Goal: Task Accomplishment & Management: Manage account settings

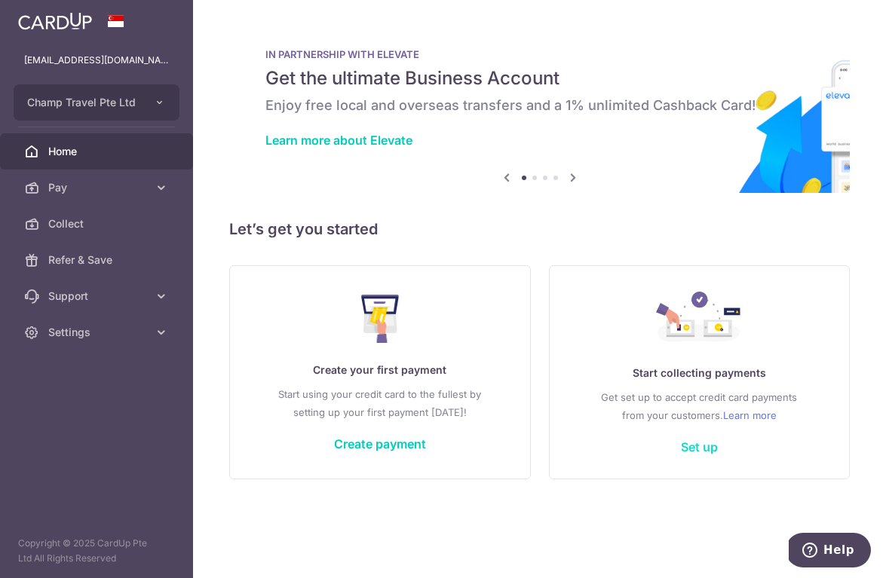
click at [712, 447] on link "Set up" at bounding box center [699, 447] width 37 height 15
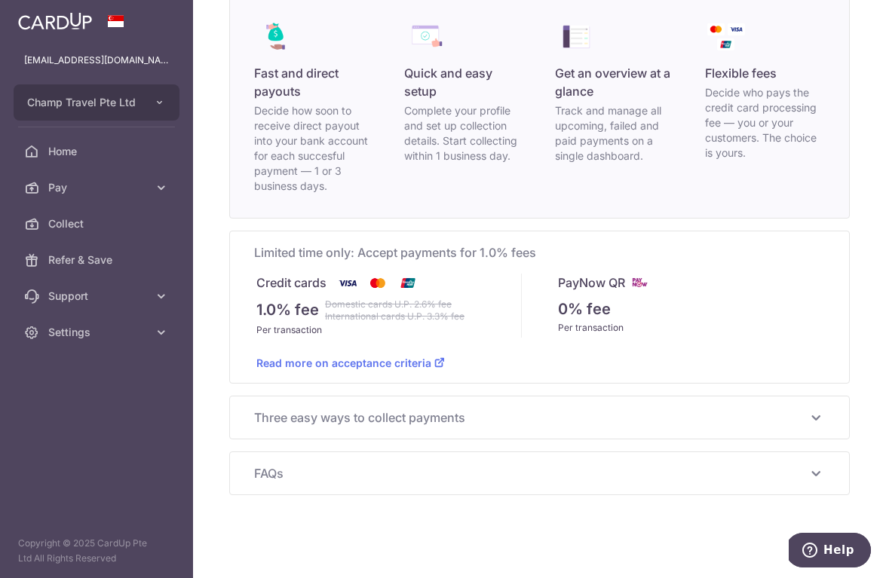
scroll to position [130, 0]
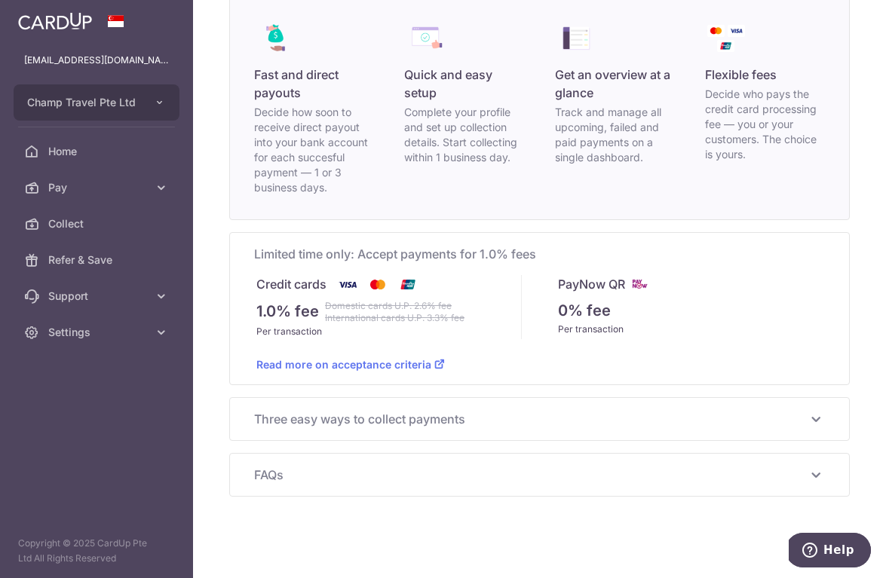
click at [358, 421] on span "Three easy ways to collect payments" at bounding box center [530, 419] width 553 height 18
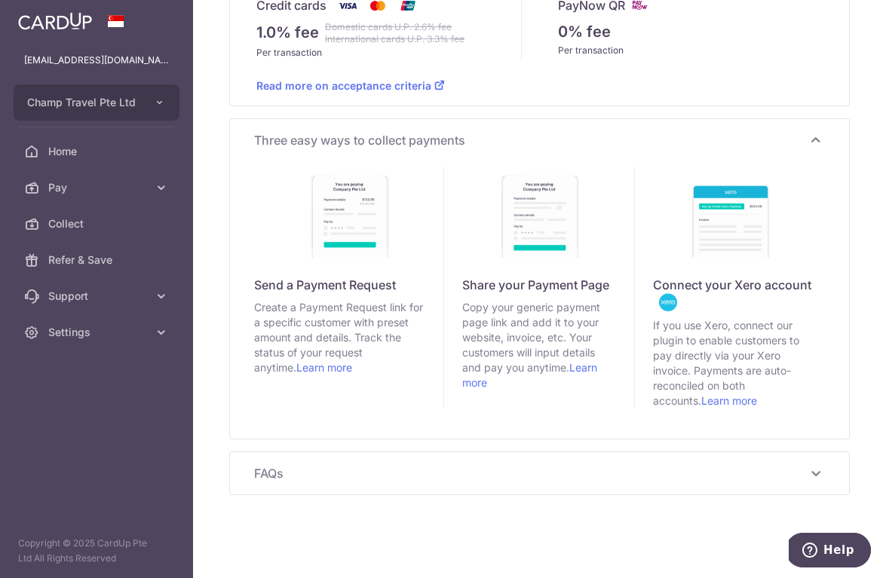
scroll to position [409, 0]
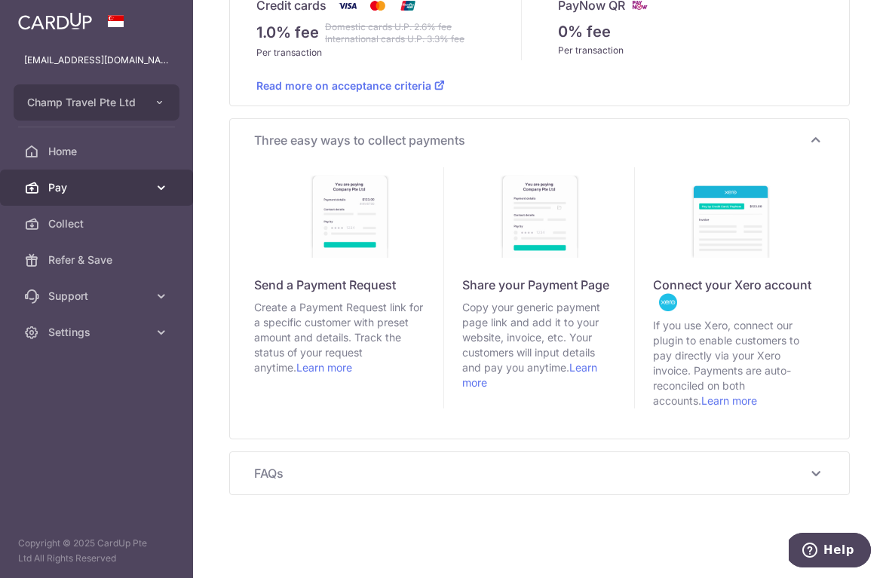
click at [68, 187] on span "Pay" at bounding box center [98, 187] width 100 height 15
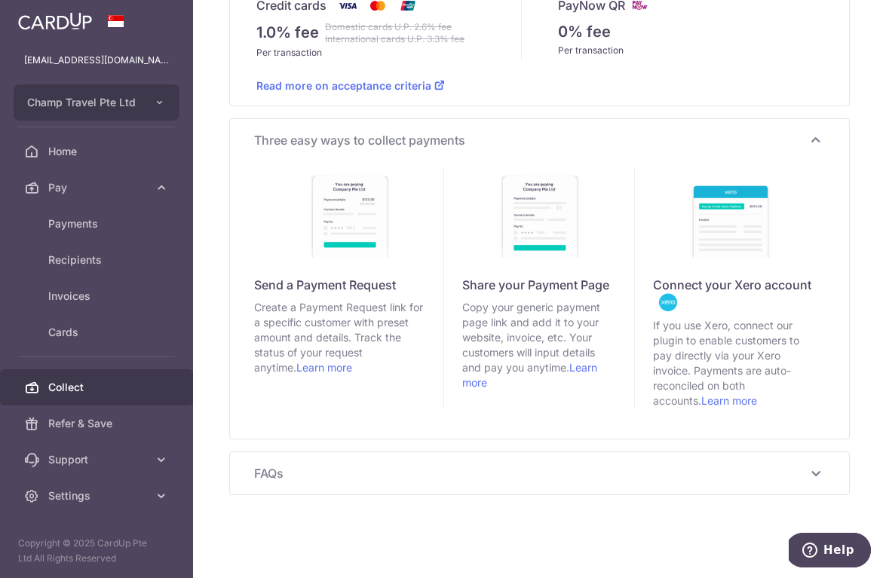
click at [54, 381] on span "Collect" at bounding box center [98, 387] width 100 height 15
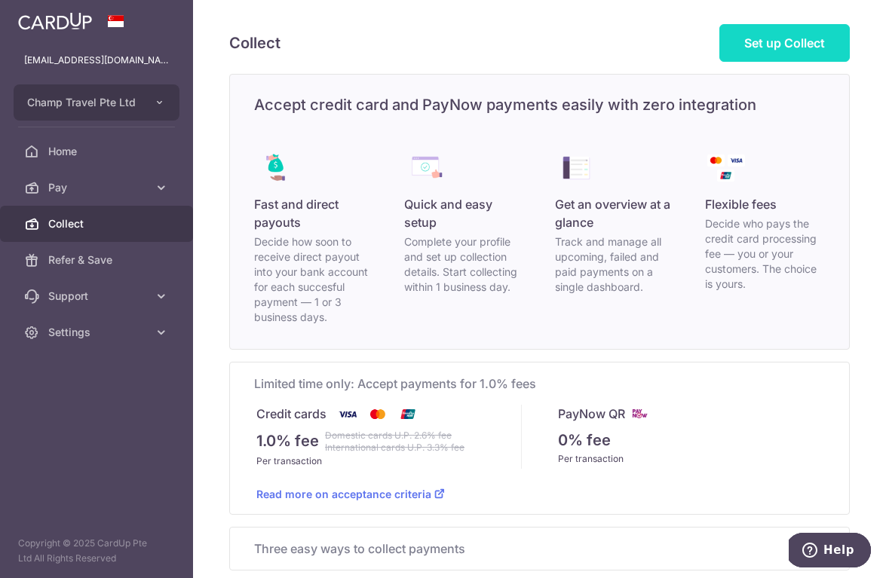
click at [758, 51] on link "Set up Collect" at bounding box center [784, 43] width 130 height 38
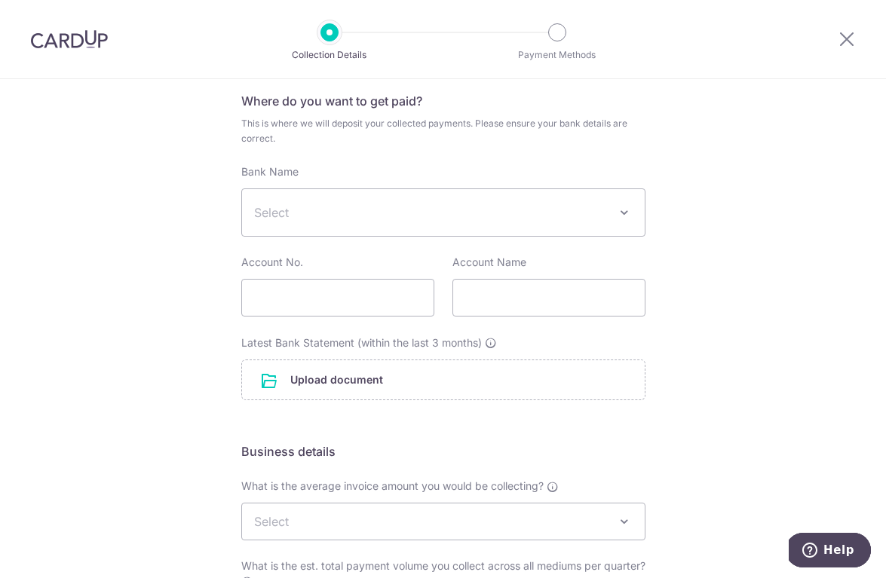
scroll to position [102, 0]
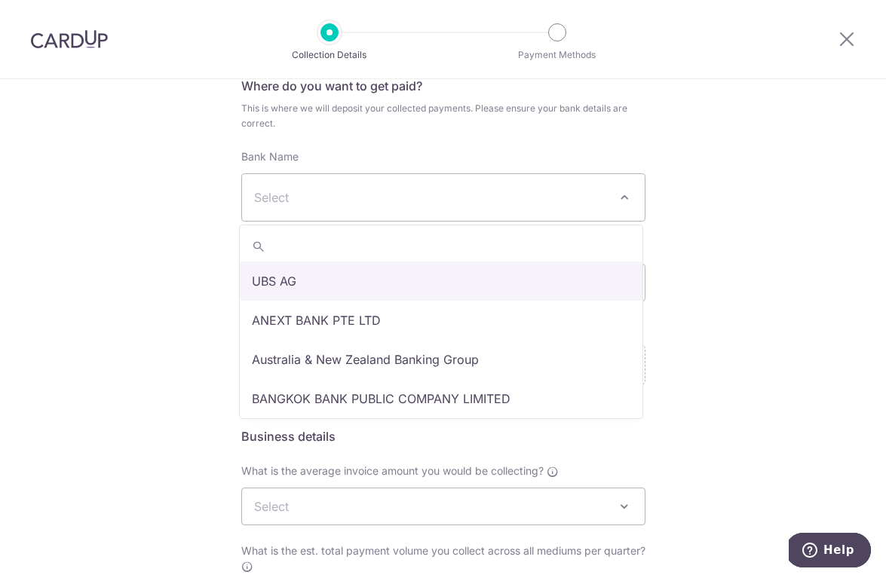
click at [346, 195] on span "Select" at bounding box center [431, 197] width 354 height 18
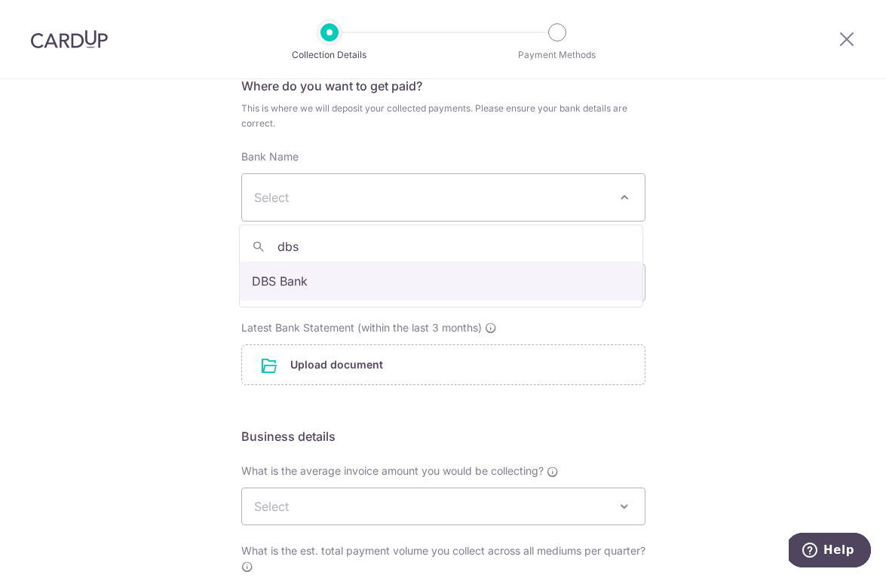
type input "dbs"
select select "6"
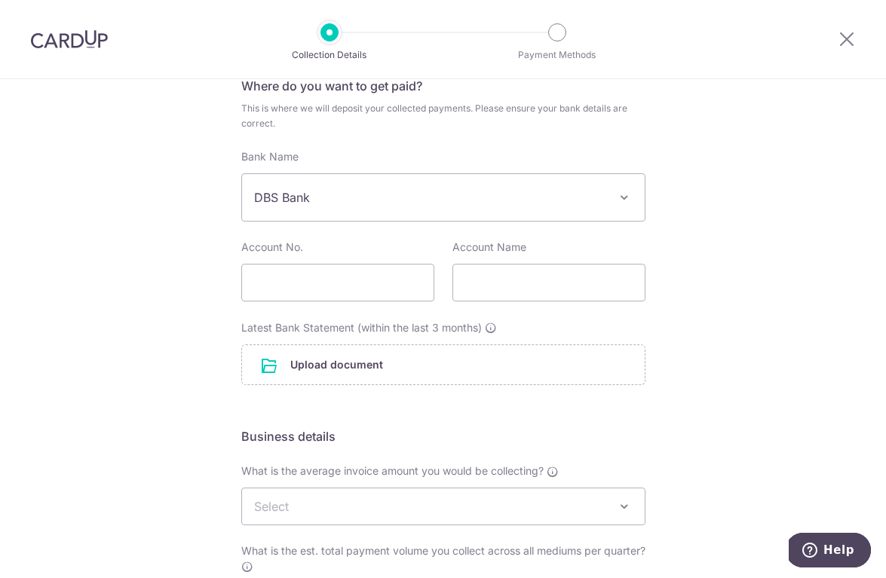
scroll to position [157, 0]
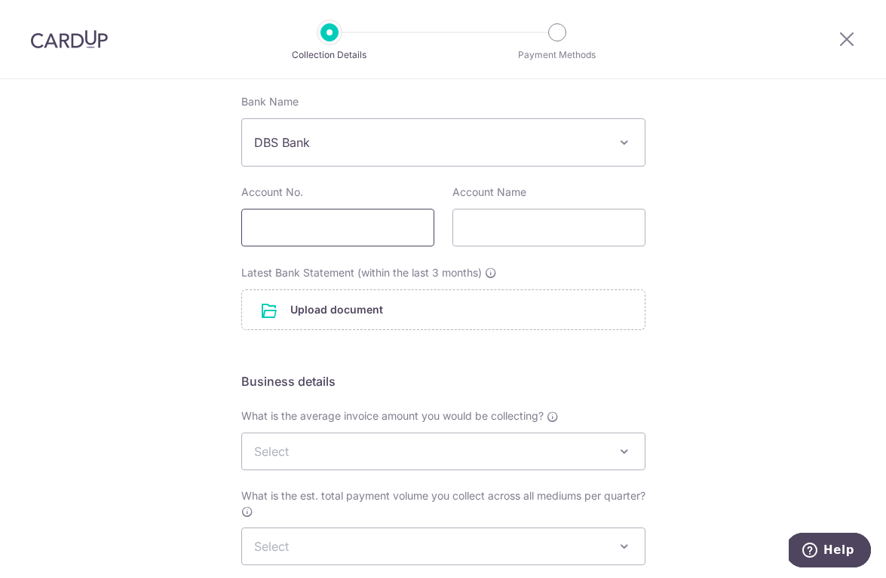
click at [266, 231] on input "text" at bounding box center [337, 228] width 193 height 38
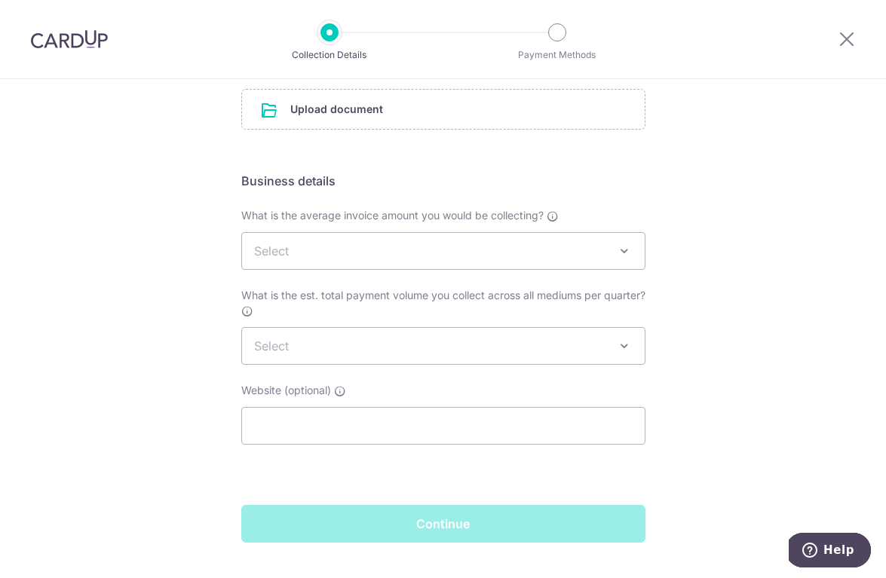
scroll to position [359, 0]
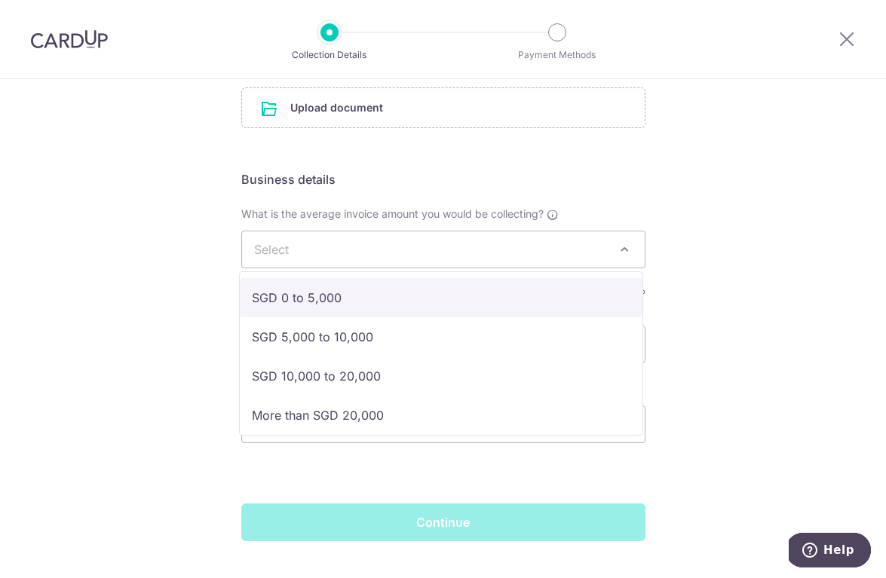
click at [336, 250] on span "Select" at bounding box center [443, 249] width 403 height 36
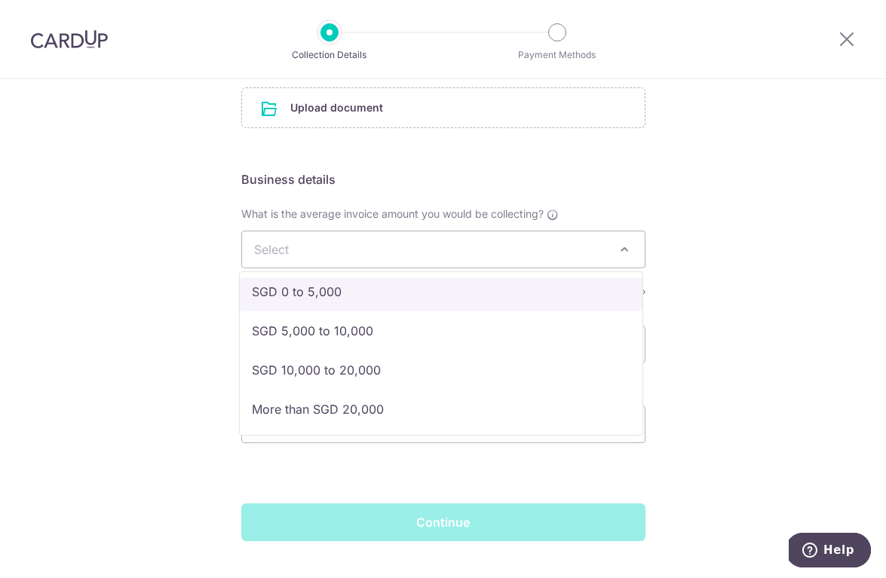
scroll to position [6, 0]
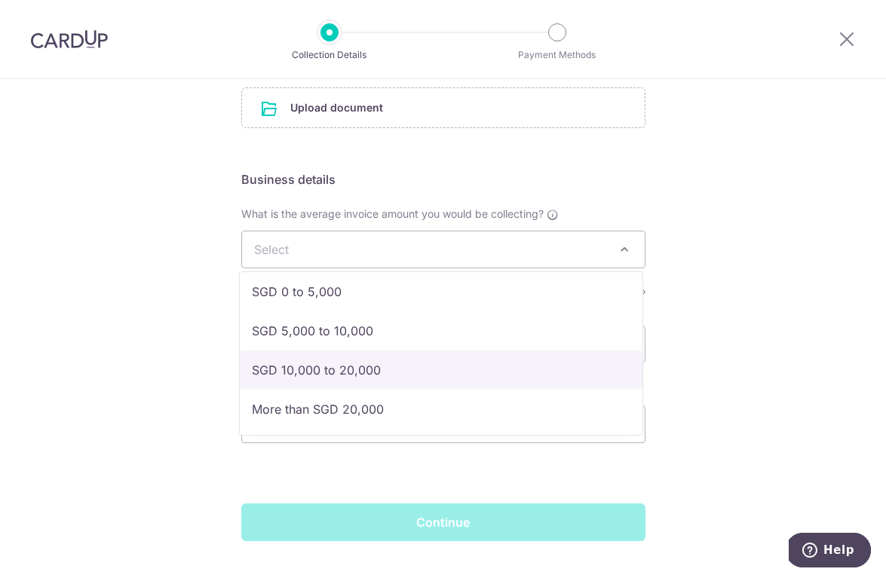
select select "SGD 10,000 to 20,000"
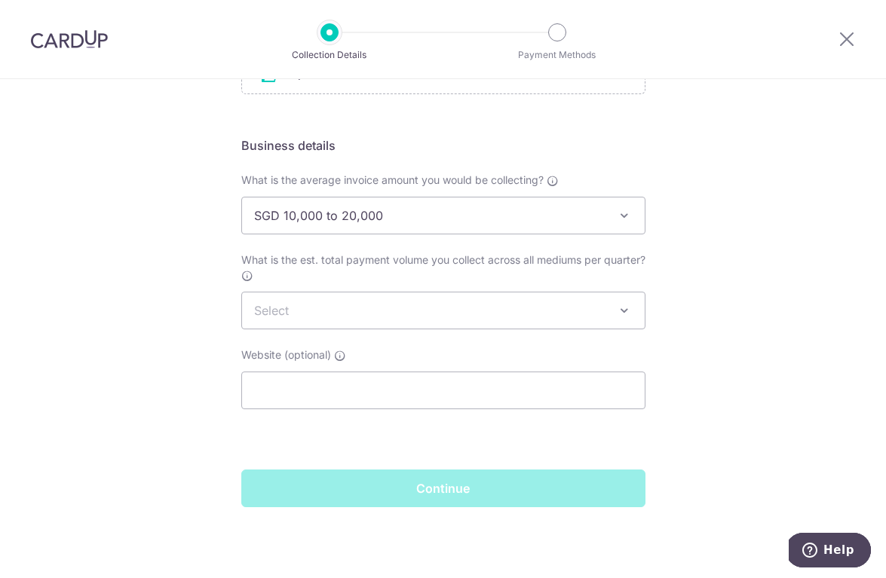
scroll to position [393, 0]
click at [326, 320] on span "Select" at bounding box center [443, 311] width 403 height 36
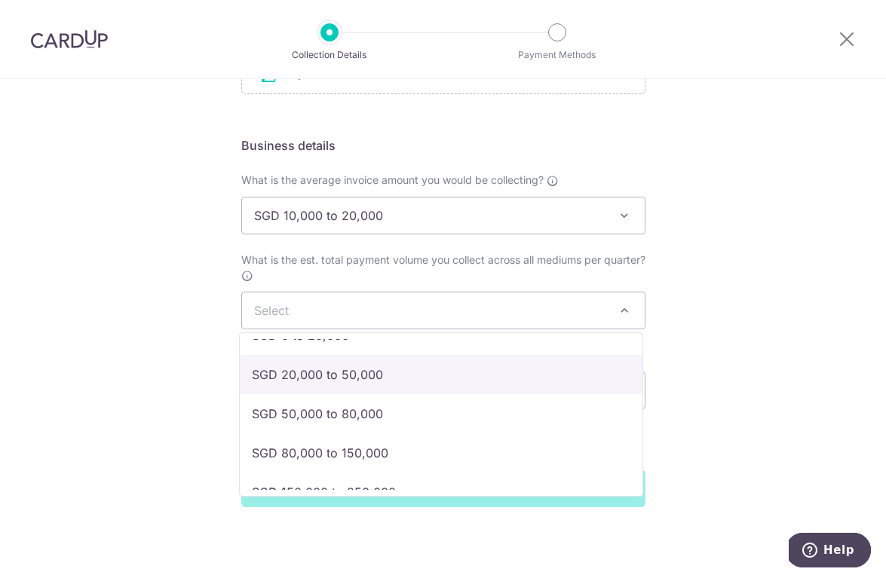
scroll to position [25, 0]
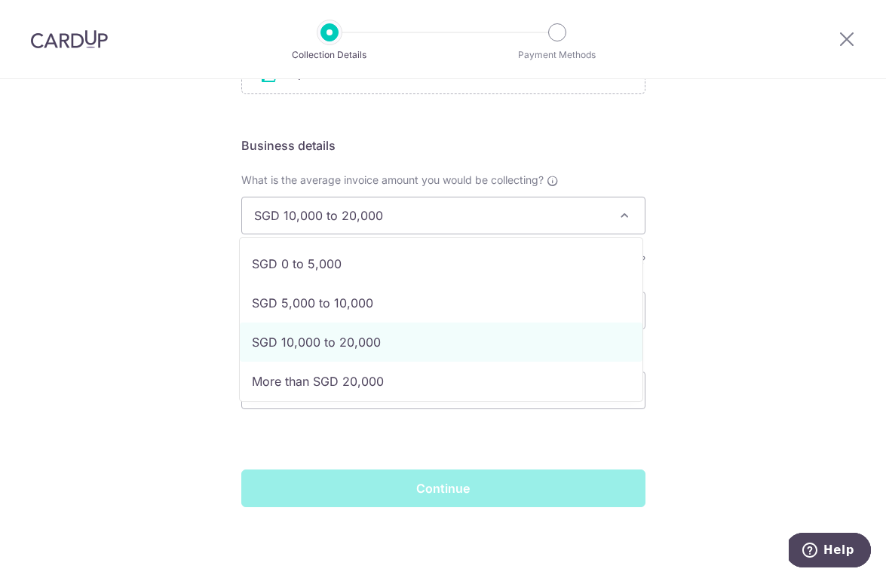
click at [405, 207] on span "SGD 10,000 to 20,000" at bounding box center [443, 216] width 403 height 36
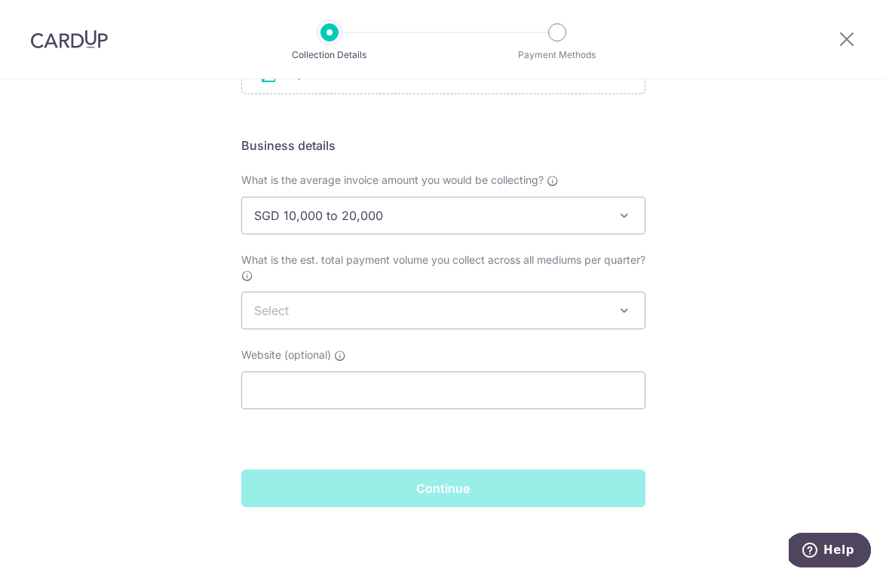
click at [417, 321] on span "Select" at bounding box center [443, 311] width 403 height 36
click at [410, 312] on span "SGD 50,000 to 80,000" at bounding box center [443, 311] width 403 height 36
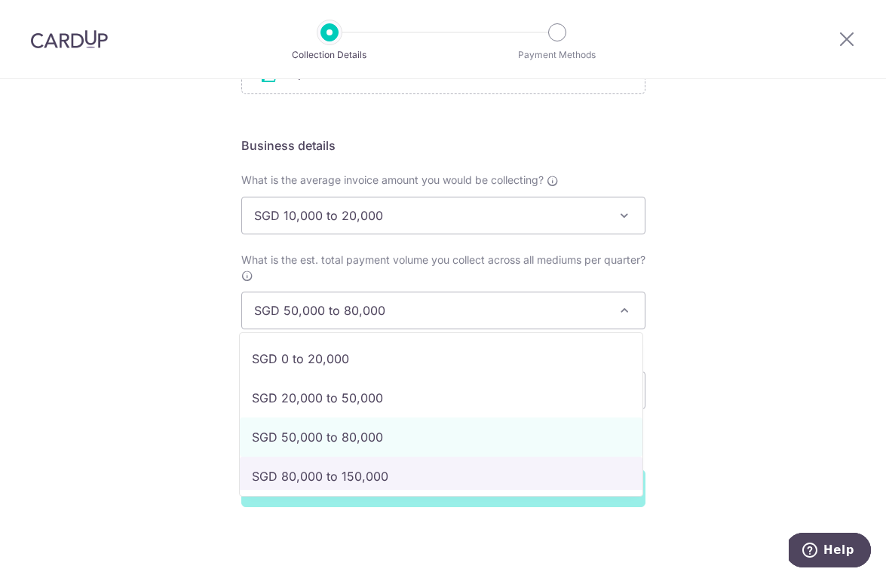
select select "SGD 80,000 to 150,000"
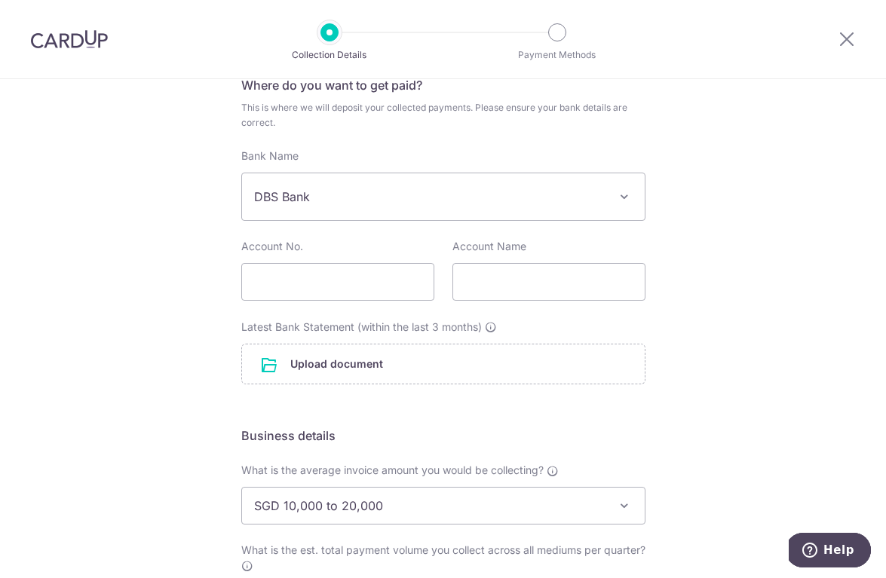
scroll to position [108, 0]
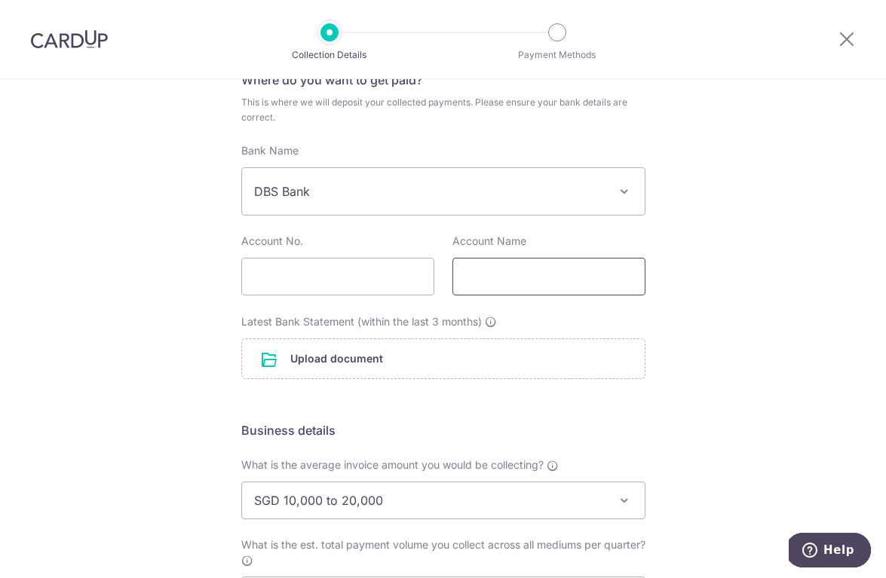
click at [466, 276] on input "text" at bounding box center [548, 277] width 193 height 38
type input "Champ Travel Private Limited"
click at [332, 299] on div "Where do you want to get paid? This is where we will deposit your collected pay…" at bounding box center [443, 225] width 404 height 308
click at [311, 273] on input "text" at bounding box center [337, 277] width 193 height 38
type input "0059047190"
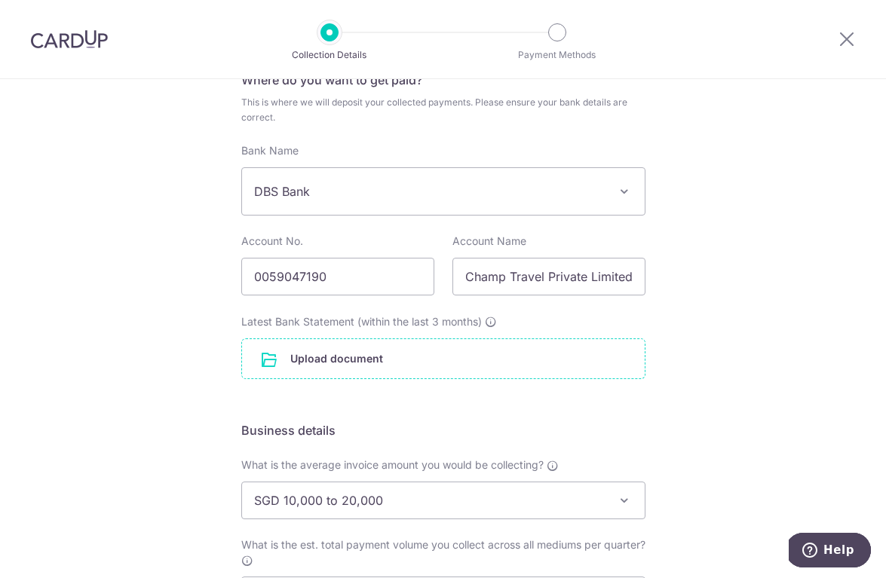
click at [327, 363] on input "file" at bounding box center [443, 358] width 403 height 39
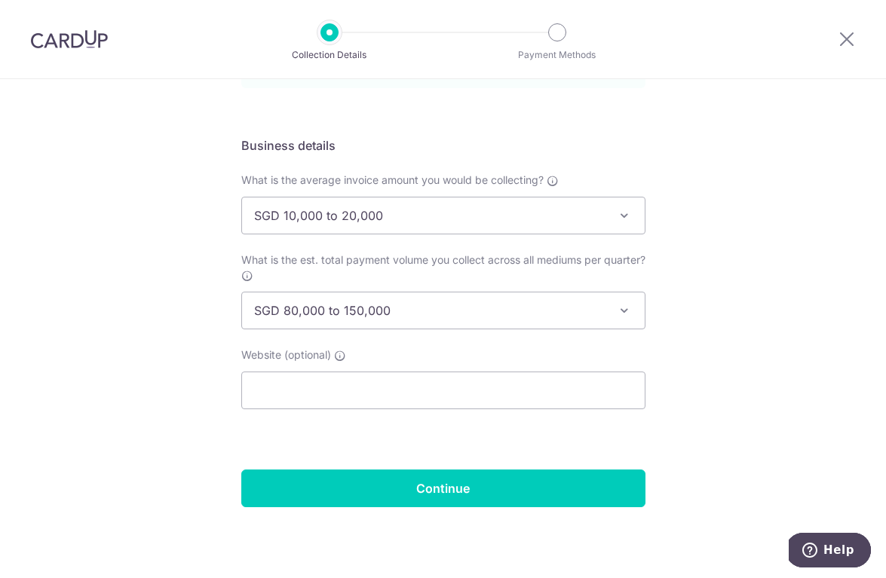
scroll to position [455, 0]
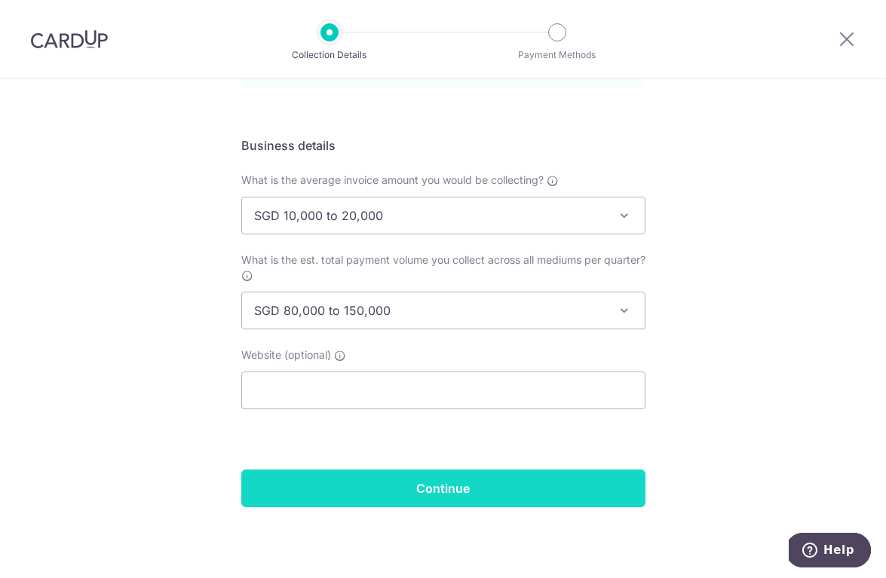
click at [442, 490] on input "Continue" at bounding box center [443, 489] width 404 height 38
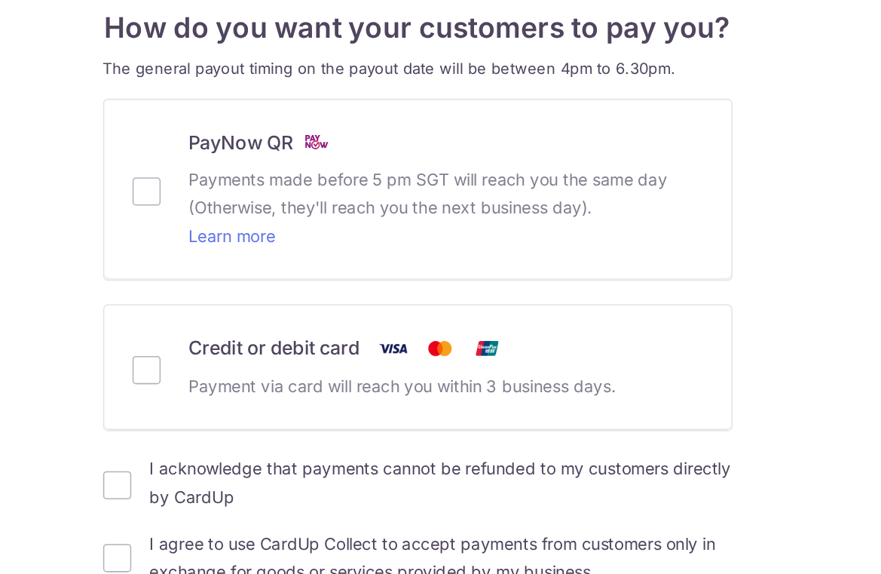
scroll to position [29, 0]
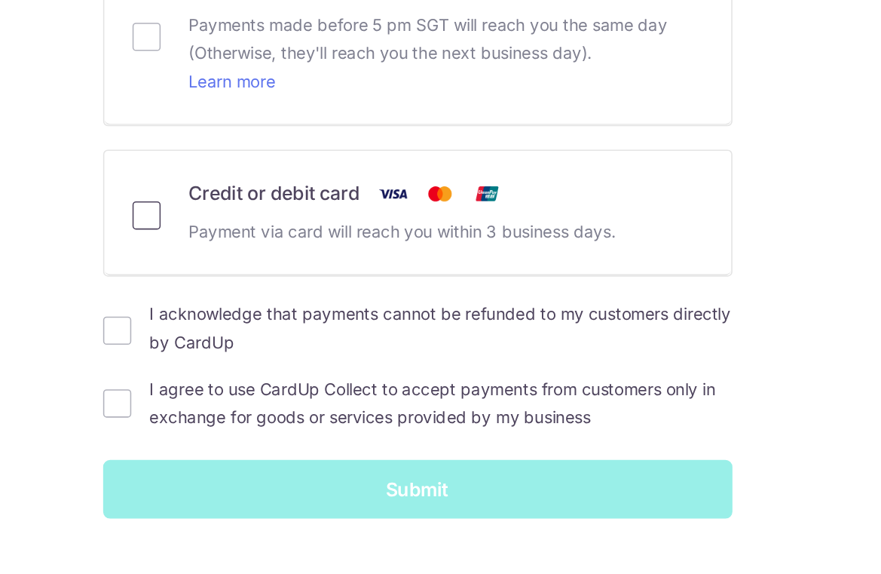
click at [258, 304] on input "Credit or debit card Payment via card will reach you within 3 business days." at bounding box center [267, 313] width 18 height 18
checkbox input "true"
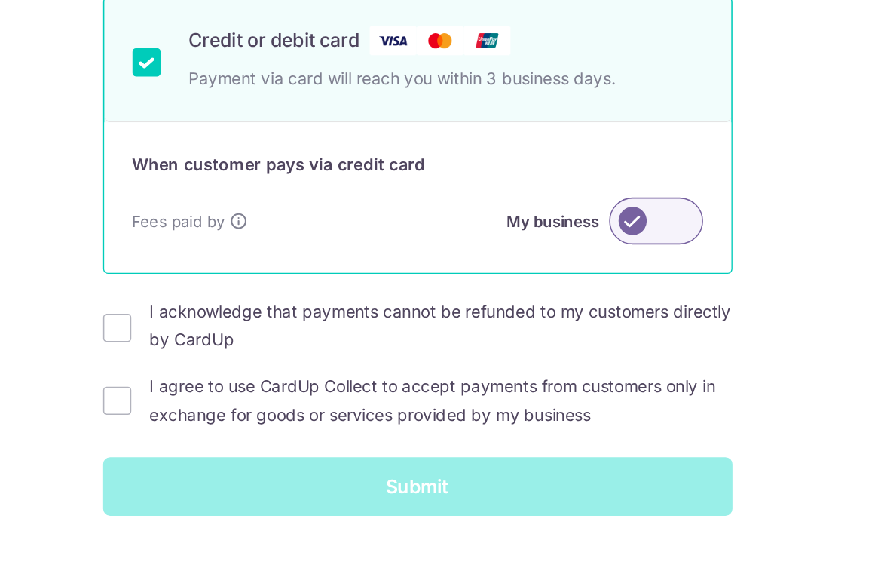
scroll to position [126, 0]
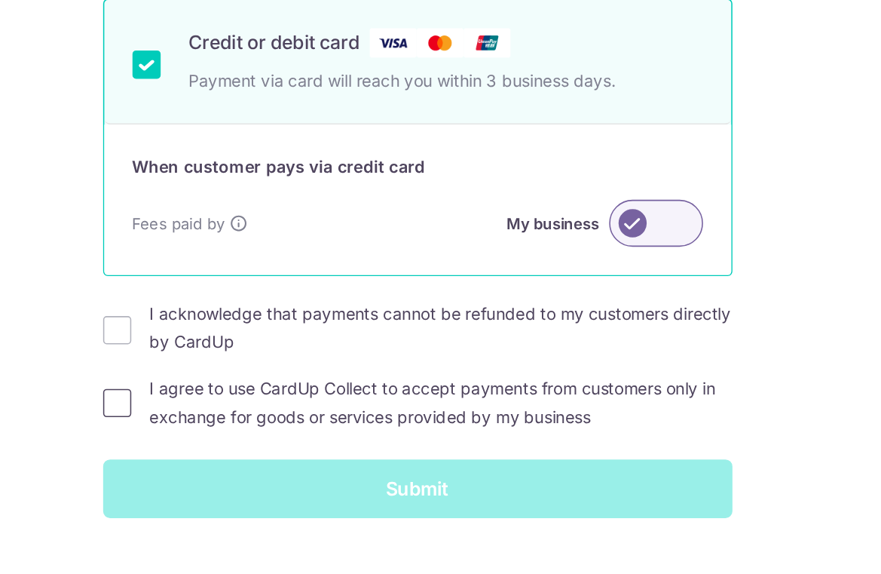
click at [239, 424] on input "I agree to use CardUp Collect to accept payments from customers only in exchang…" at bounding box center [248, 433] width 18 height 18
checkbox input "true"
click at [239, 378] on input "I acknowledge that payments cannot be refunded to my customers directly by Card…" at bounding box center [248, 387] width 18 height 18
checkbox input "true"
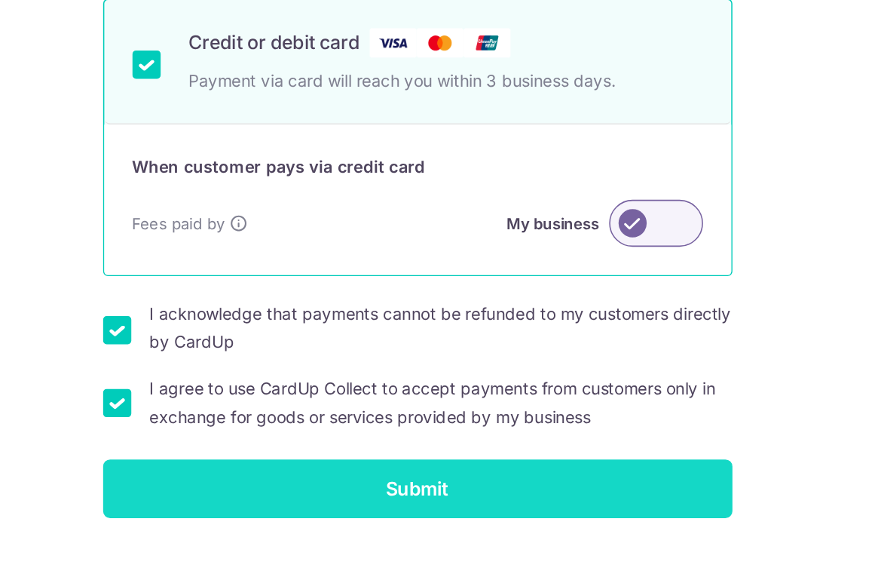
click at [241, 470] on input "Submit" at bounding box center [441, 489] width 404 height 38
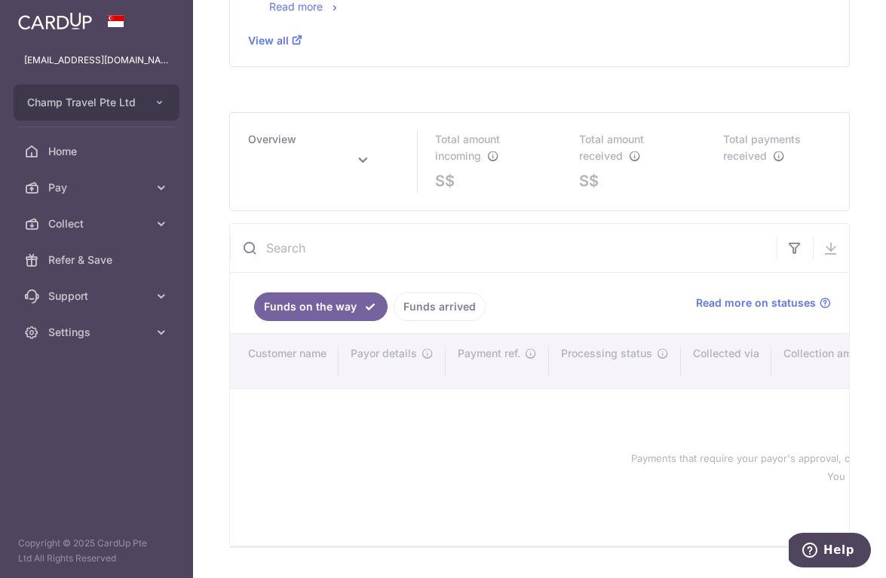
scroll to position [761, 0]
type input "October 2025"
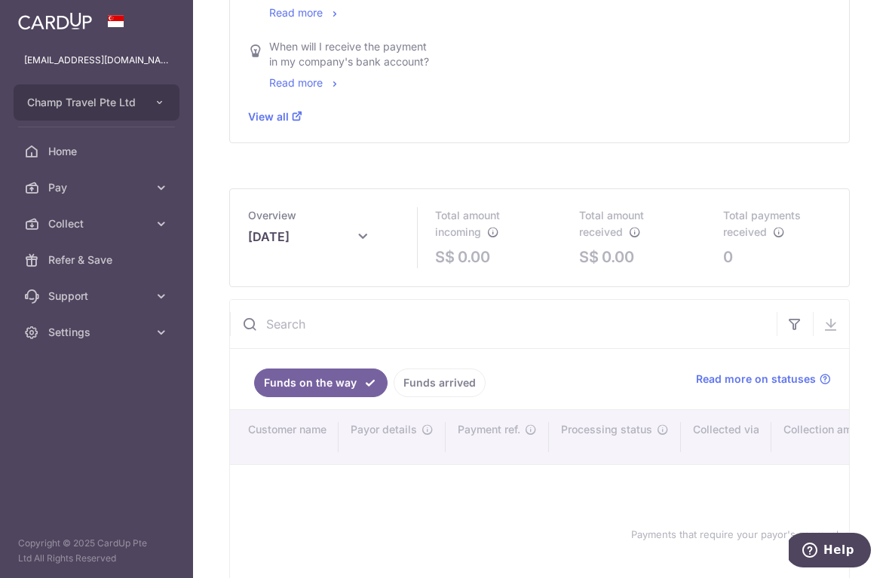
scroll to position [672, 0]
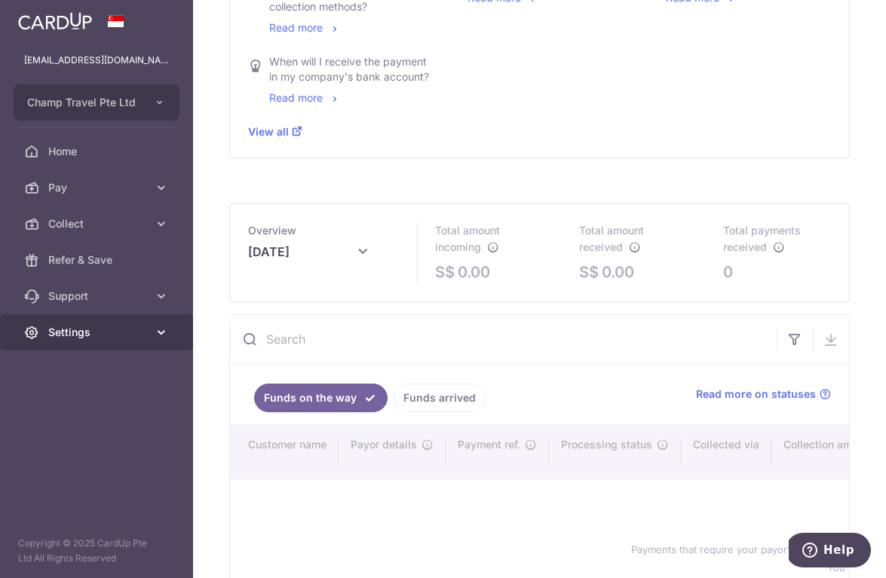
click at [54, 326] on span "Settings" at bounding box center [98, 332] width 100 height 15
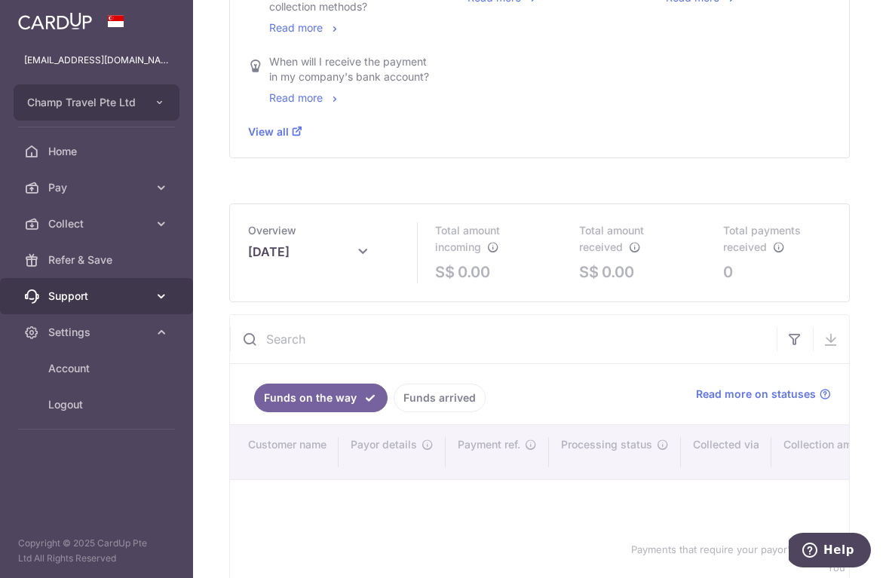
click at [81, 296] on span "Support" at bounding box center [98, 296] width 100 height 15
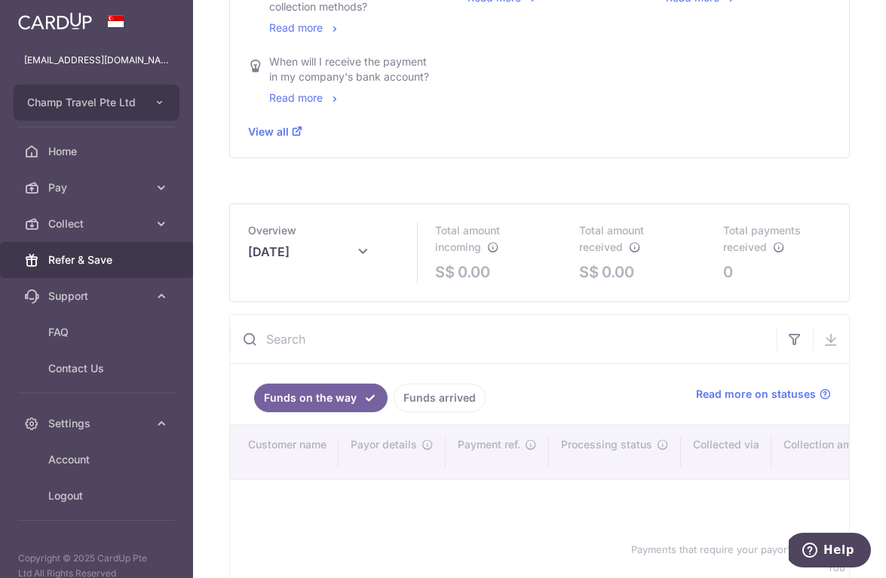
click at [72, 252] on link "Refer & Save" at bounding box center [96, 260] width 193 height 36
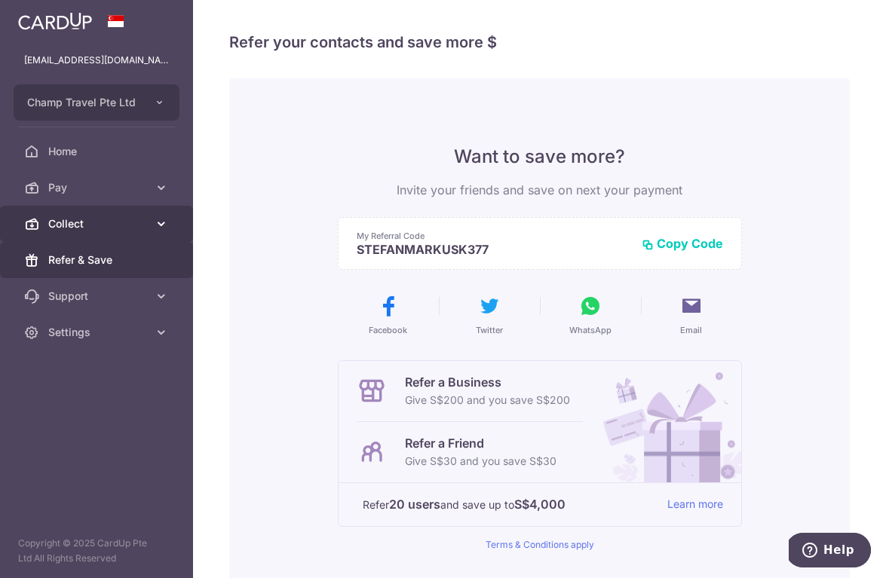
click at [53, 218] on span "Collect" at bounding box center [98, 223] width 100 height 15
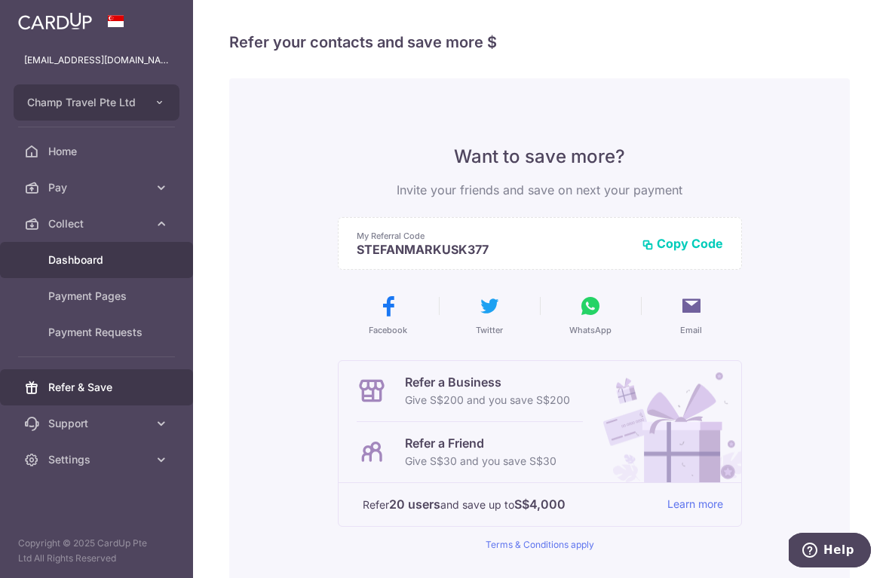
click at [75, 256] on span "Dashboard" at bounding box center [98, 260] width 100 height 15
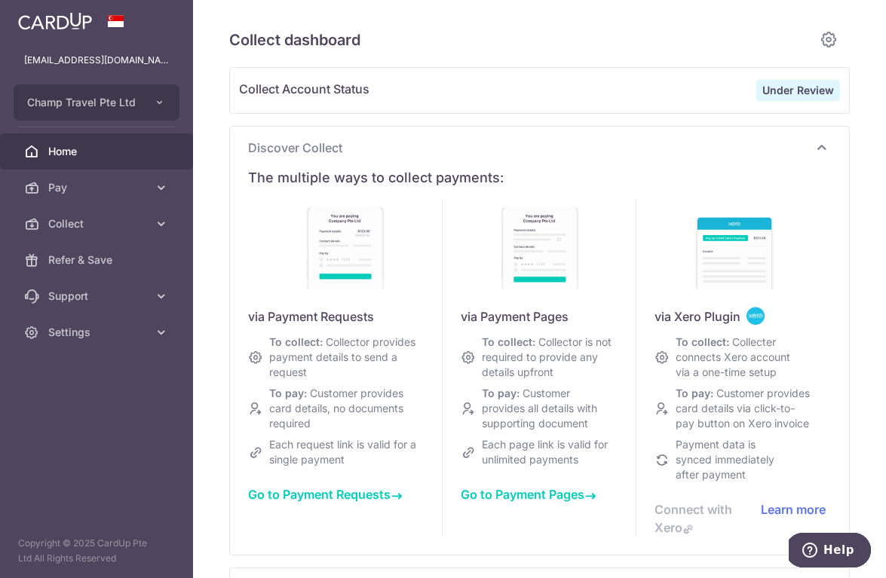
click at [56, 148] on span "Home" at bounding box center [98, 151] width 100 height 15
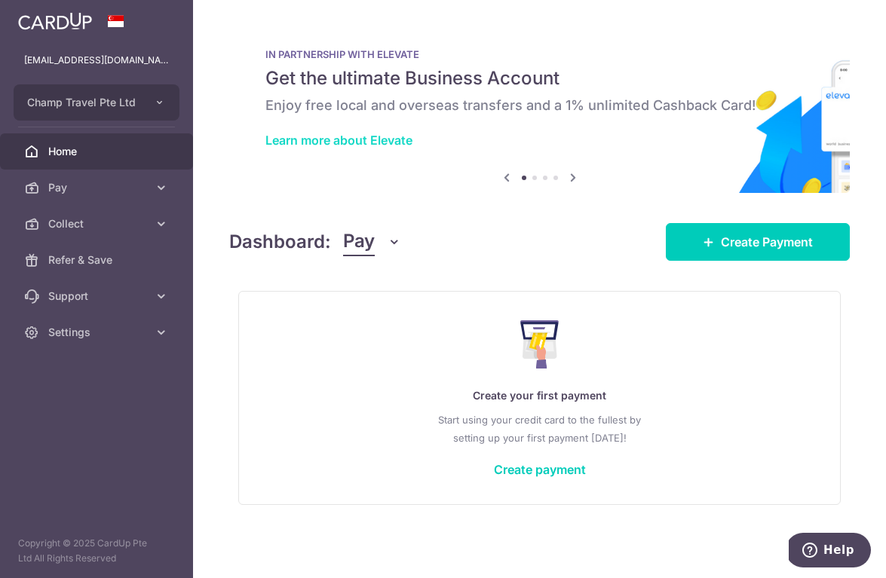
click at [326, 137] on link "Learn more about Elevate" at bounding box center [338, 140] width 147 height 15
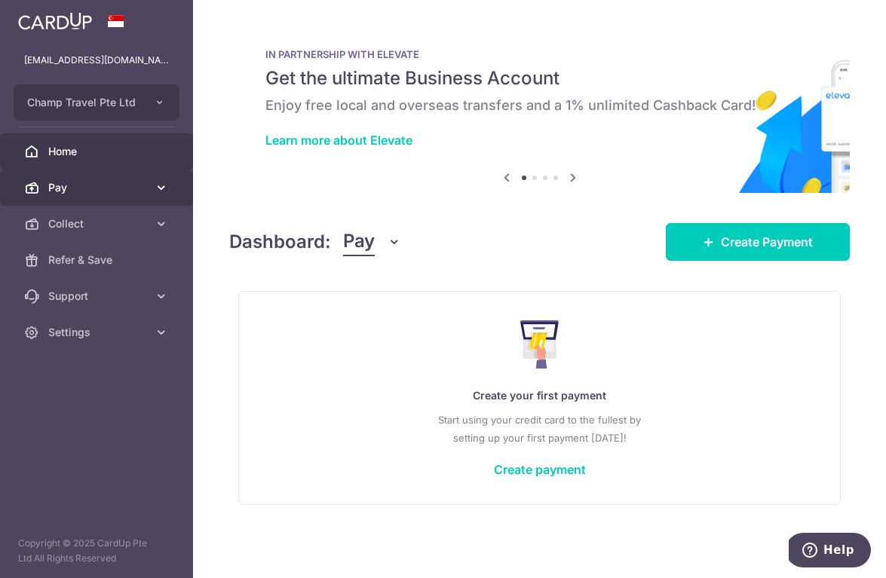
click at [63, 189] on span "Pay" at bounding box center [98, 187] width 100 height 15
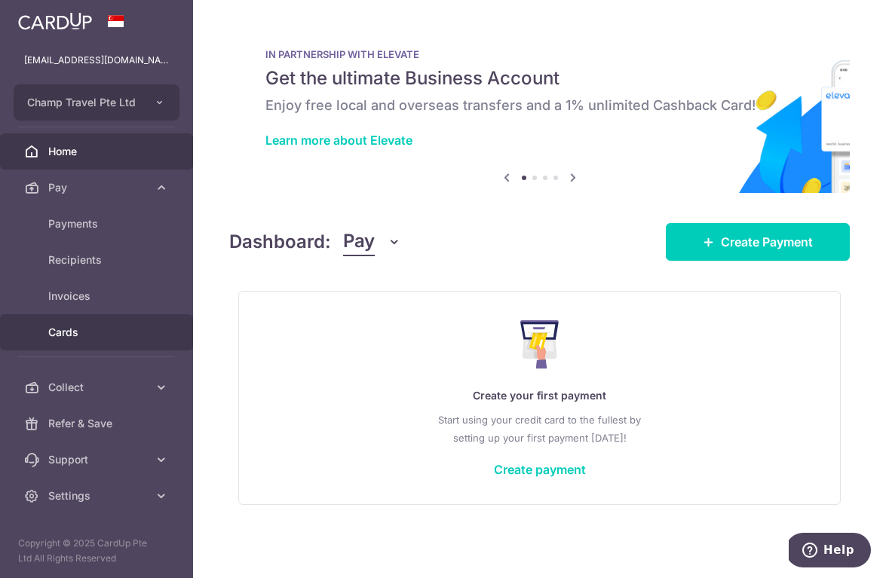
click at [63, 334] on span "Cards" at bounding box center [98, 332] width 100 height 15
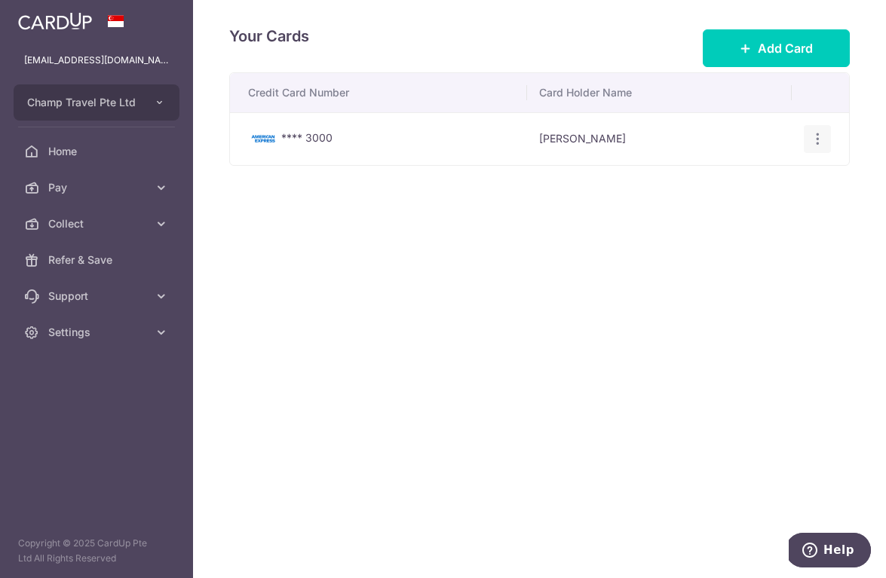
click at [819, 139] on icon "button" at bounding box center [818, 139] width 16 height 16
click at [729, 221] on span "Delete" at bounding box center [767, 217] width 103 height 18
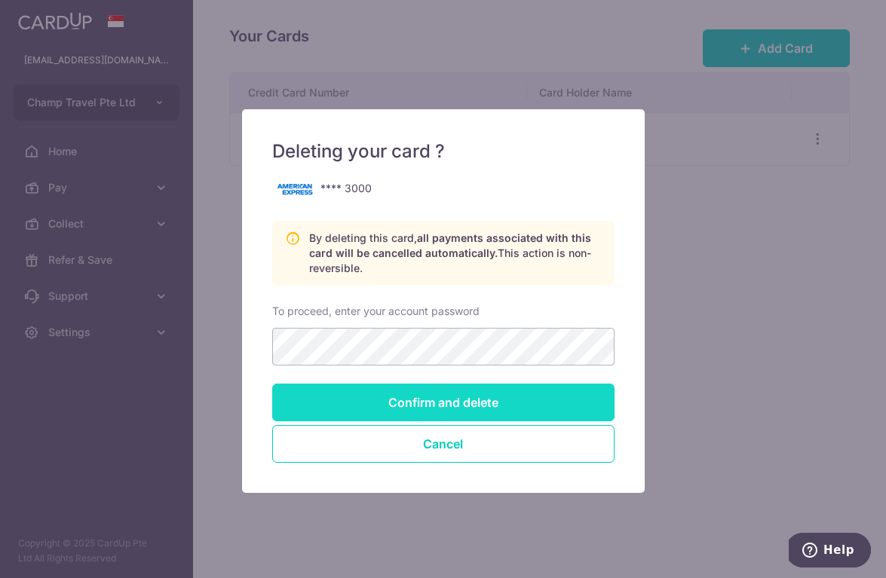
click at [406, 398] on input "Confirm and delete" at bounding box center [443, 403] width 342 height 38
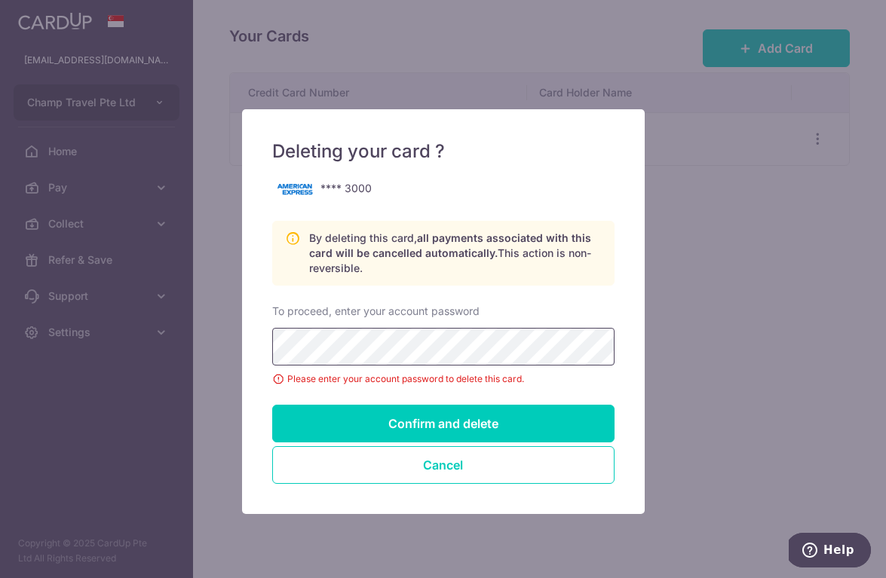
click at [443, 424] on input "Confirm and delete" at bounding box center [443, 424] width 342 height 38
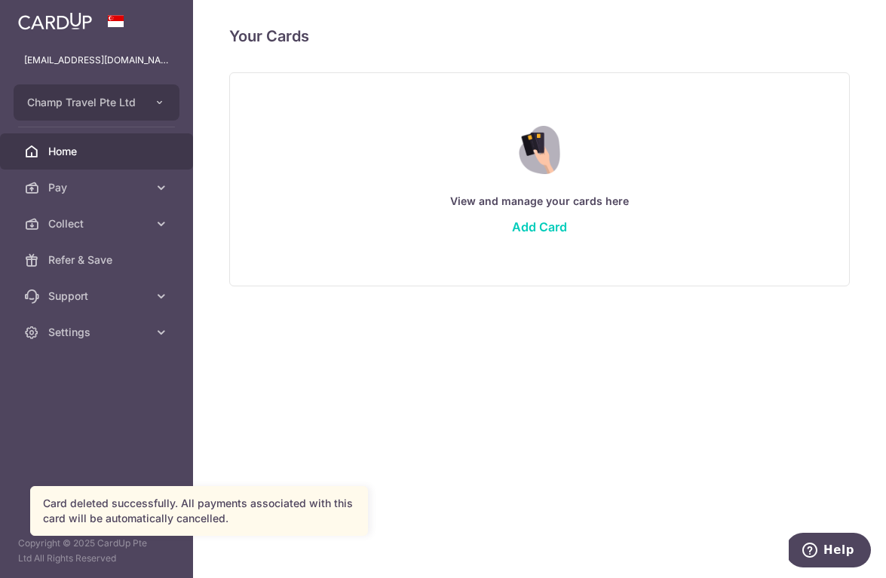
click at [73, 158] on span "Home" at bounding box center [98, 151] width 100 height 15
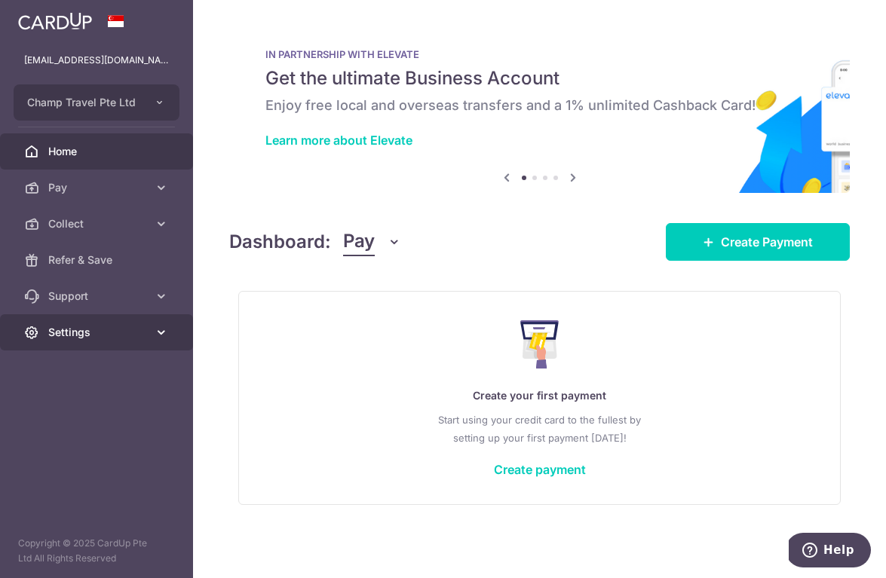
click at [75, 336] on span "Settings" at bounding box center [98, 332] width 100 height 15
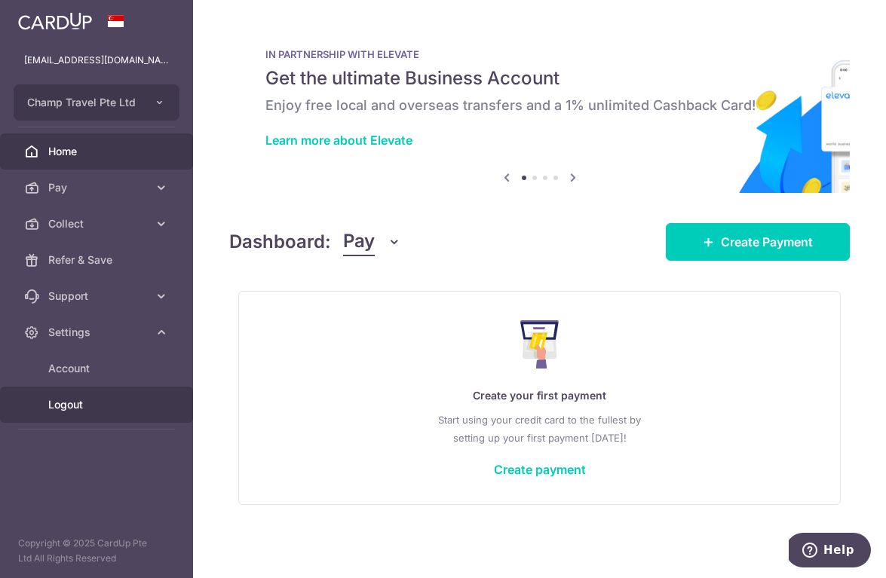
click at [67, 400] on span "Logout" at bounding box center [98, 404] width 100 height 15
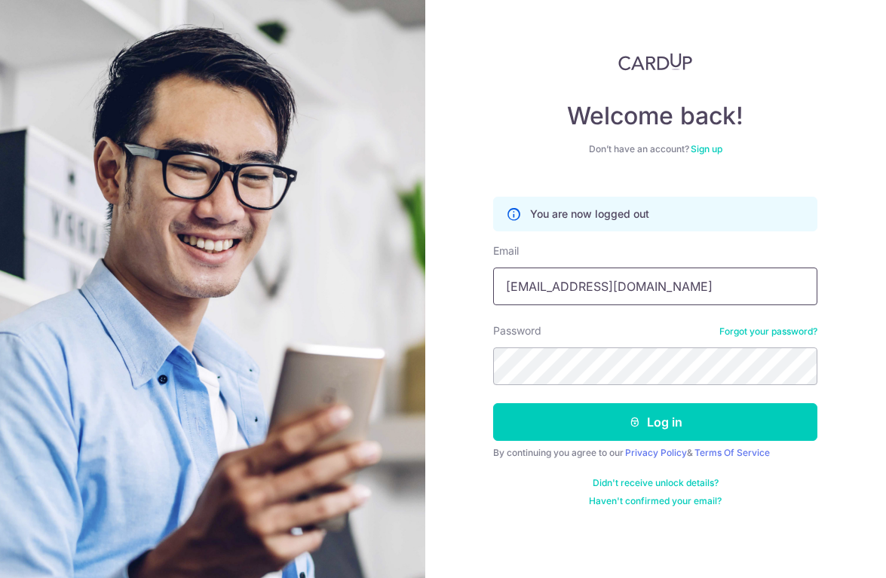
type input "[EMAIL_ADDRESS][DOMAIN_NAME]"
click at [655, 422] on button "Log in" at bounding box center [655, 422] width 324 height 38
